Goal: Check status: Check status

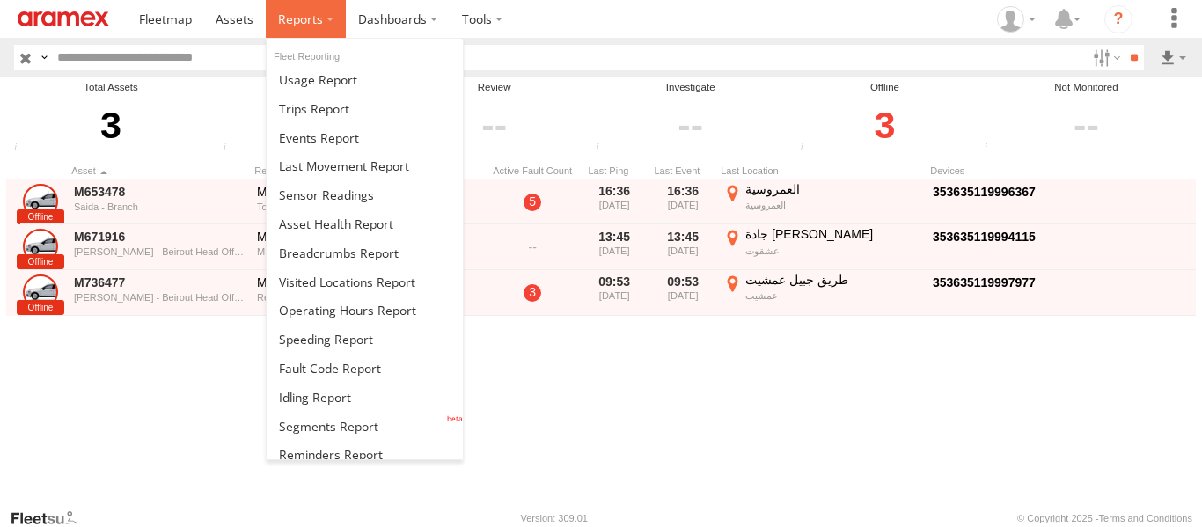
click at [298, 18] on span at bounding box center [300, 19] width 45 height 17
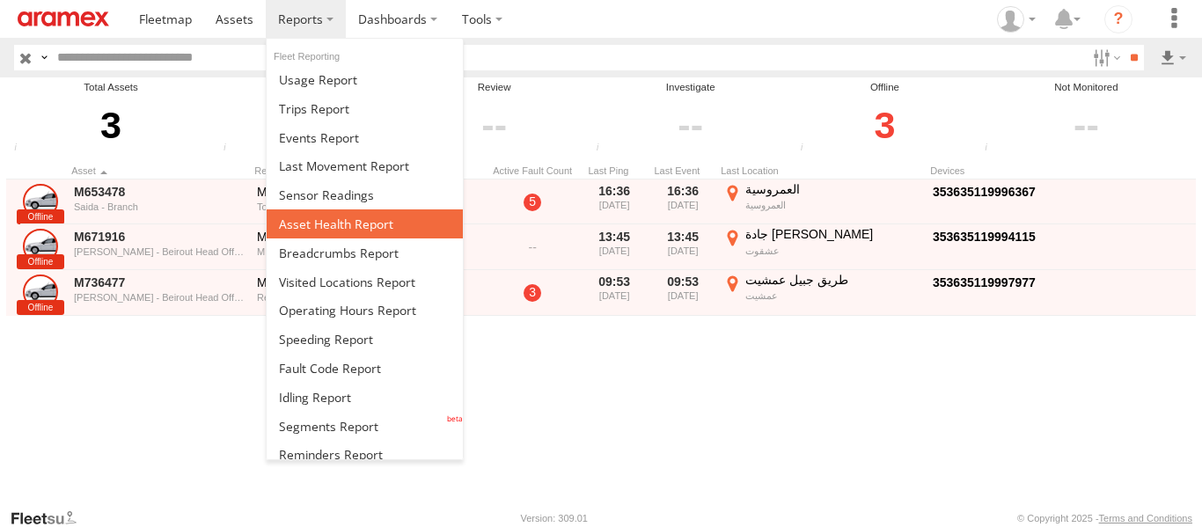
click at [339, 229] on span at bounding box center [336, 224] width 114 height 17
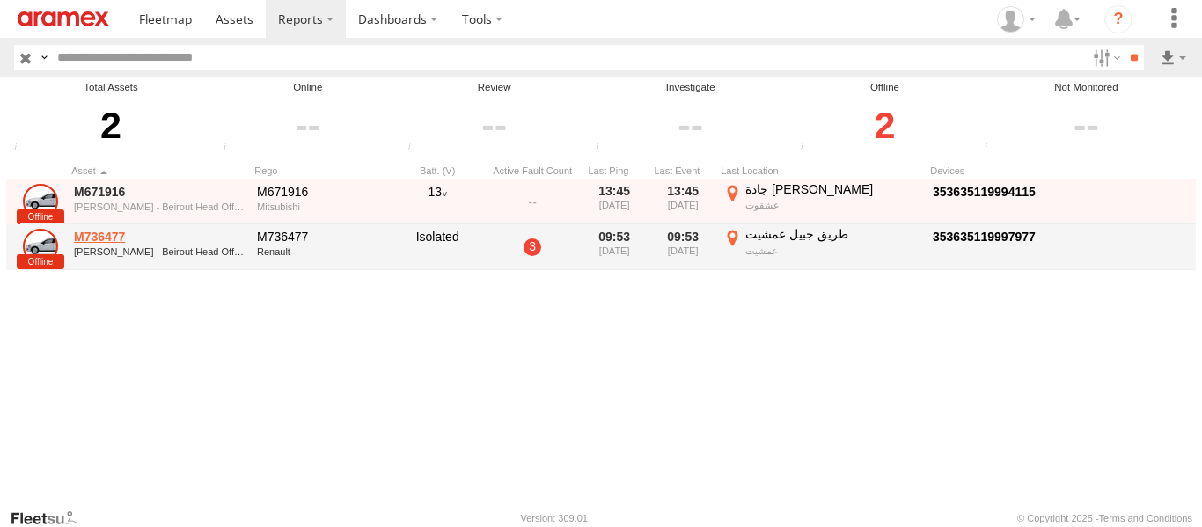
click at [101, 236] on link "M736477" at bounding box center [159, 237] width 171 height 16
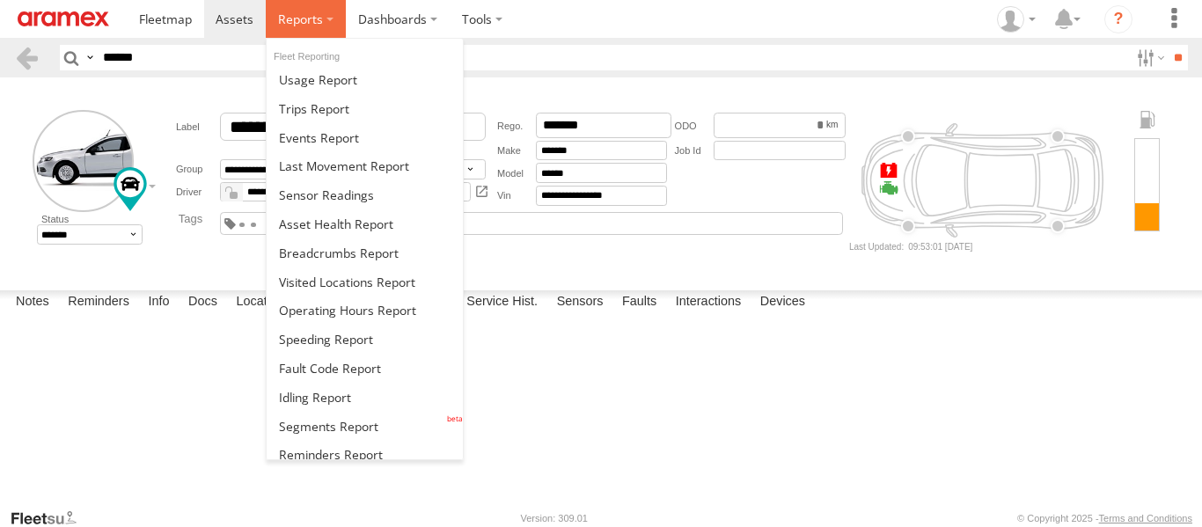
click at [333, 18] on label at bounding box center [306, 19] width 80 height 38
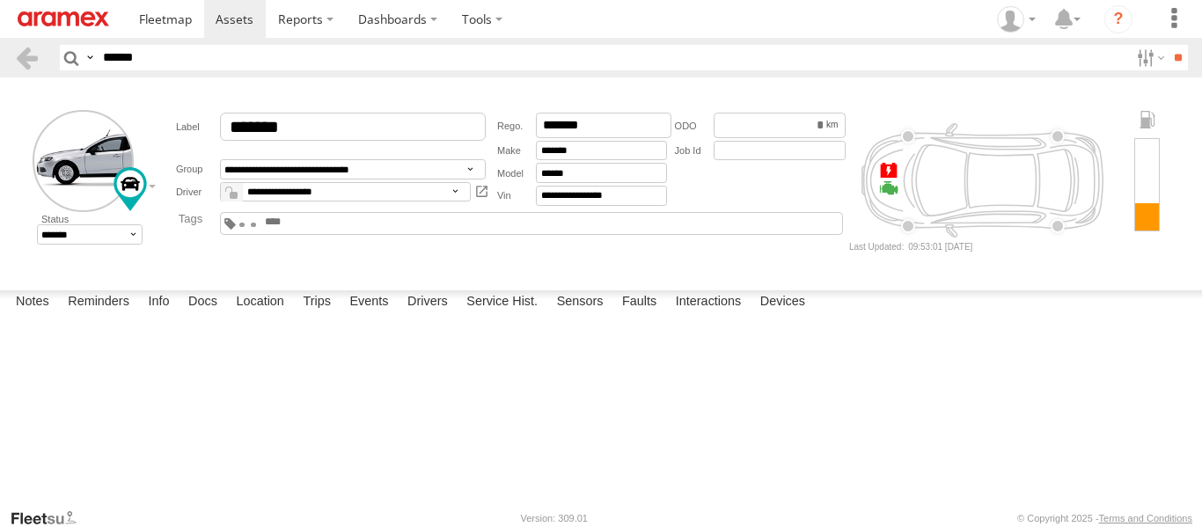
click at [0, 0] on div "Date/Time Type Note Status" at bounding box center [0, 0] width 0 height 0
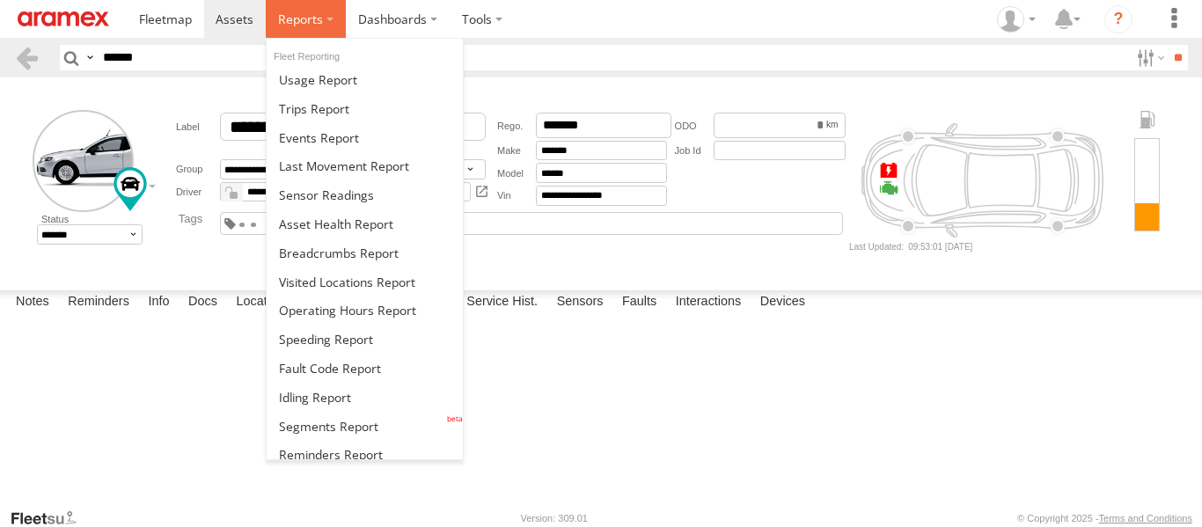
click at [317, 16] on span at bounding box center [300, 19] width 45 height 17
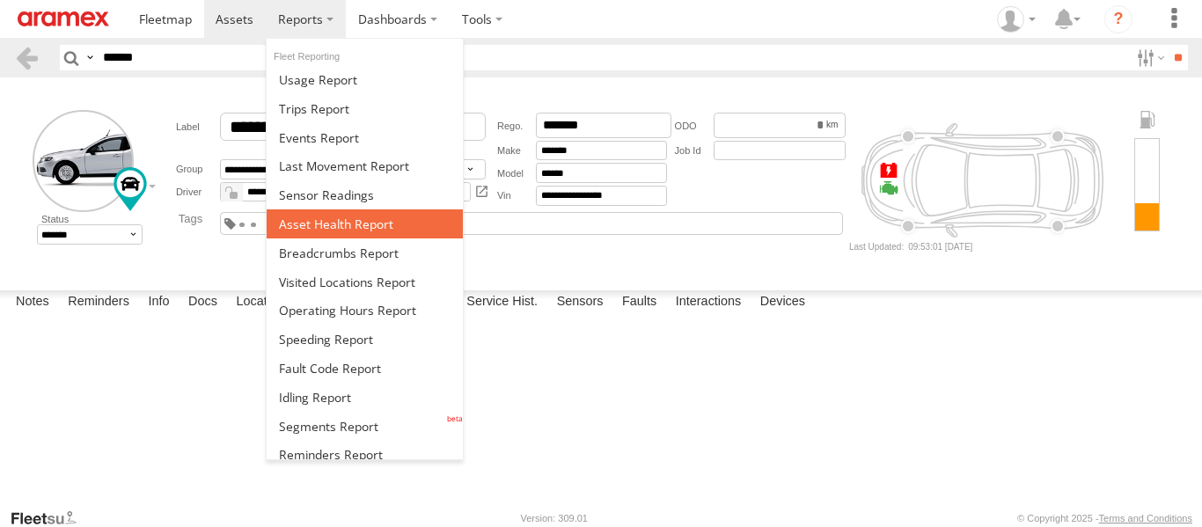
click at [344, 224] on span at bounding box center [336, 224] width 114 height 17
